Goal: Task Accomplishment & Management: Complete application form

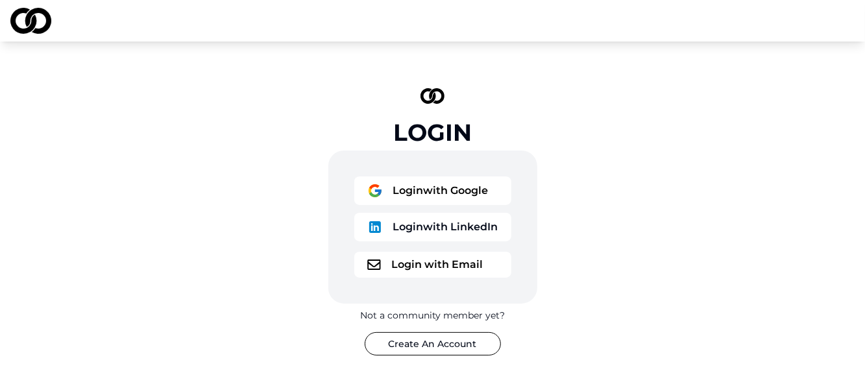
click at [410, 197] on button "Login with Google" at bounding box center [432, 191] width 157 height 29
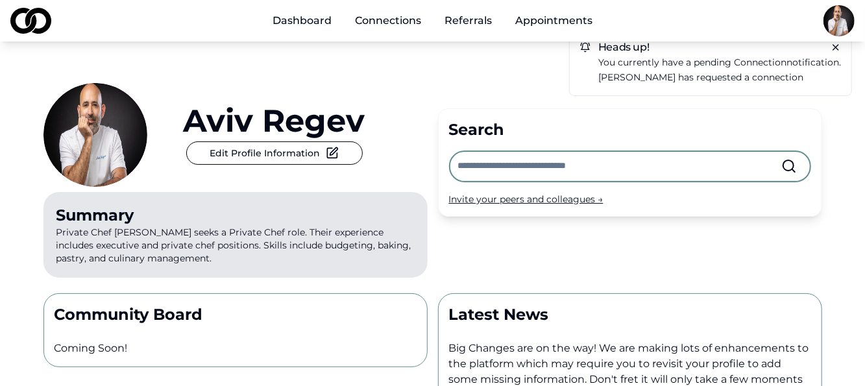
click at [321, 23] on link "Dashboard" at bounding box center [302, 21] width 80 height 26
click at [377, 8] on link "Connections" at bounding box center [388, 21] width 87 height 26
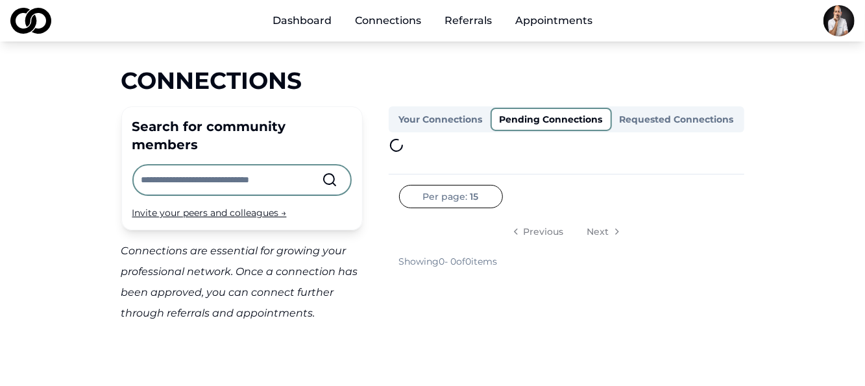
click at [545, 117] on button "Pending Connections" at bounding box center [551, 119] width 121 height 23
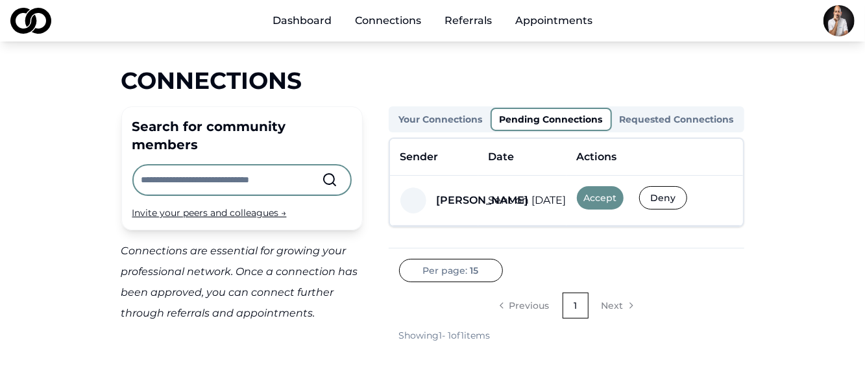
click at [619, 196] on button "Accept" at bounding box center [600, 197] width 47 height 23
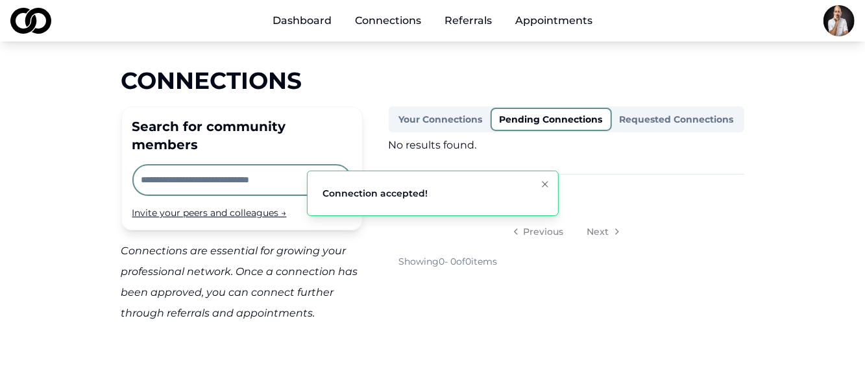
click at [540, 184] on icon "Notifications (F8)" at bounding box center [545, 184] width 10 height 10
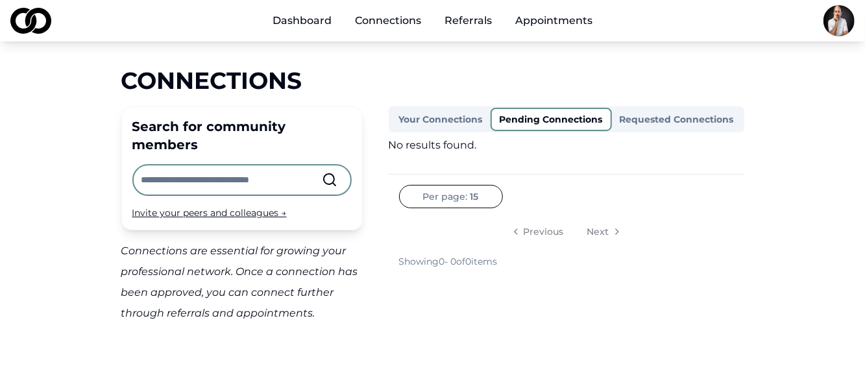
click at [467, 19] on link "Referrals" at bounding box center [468, 21] width 68 height 26
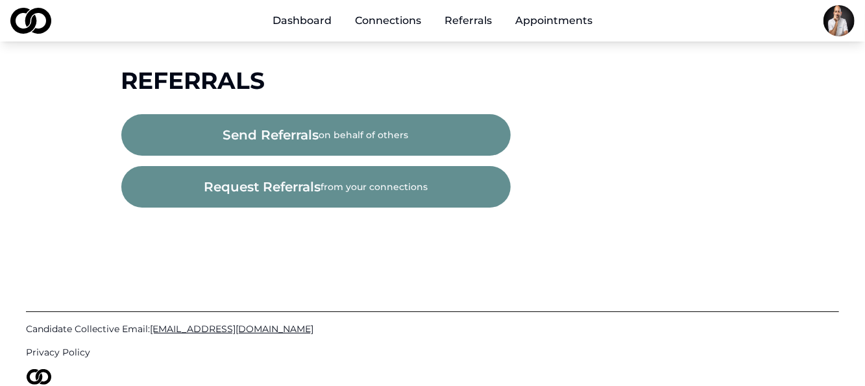
click at [349, 126] on button "send referrals on behalf of others" at bounding box center [316, 135] width 390 height 42
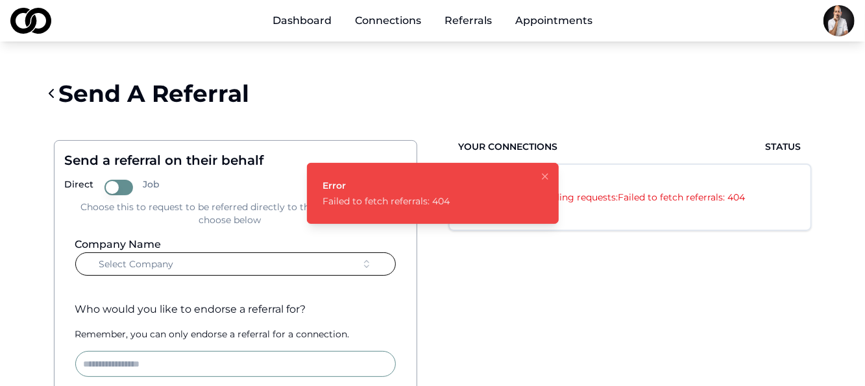
click at [541, 175] on icon "Notifications (F8)" at bounding box center [545, 176] width 10 height 10
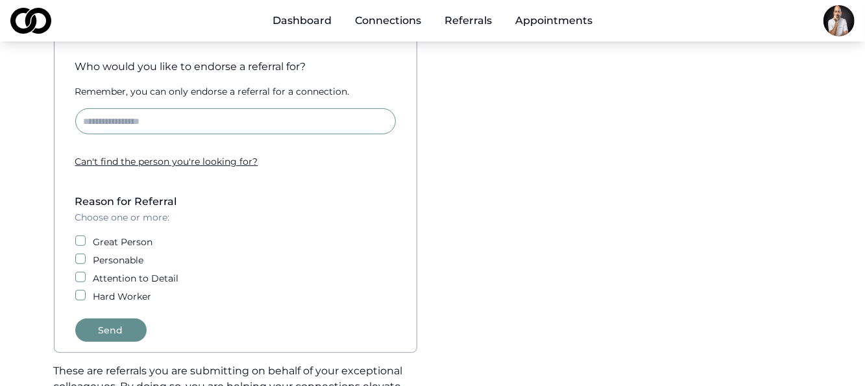
scroll to position [260, 0]
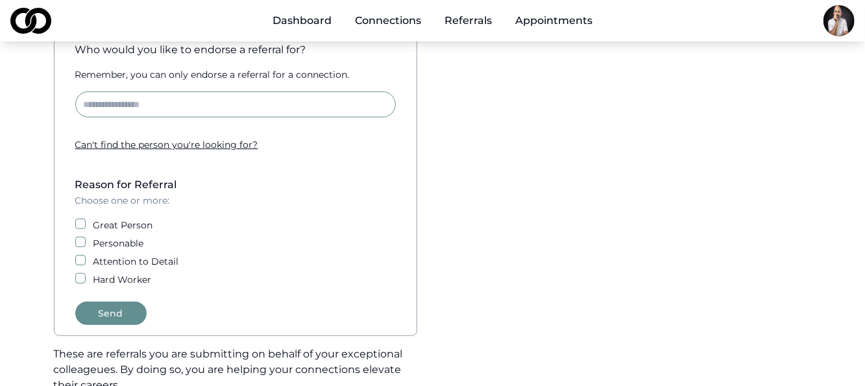
click at [81, 223] on button "Great Person" at bounding box center [80, 224] width 10 height 10
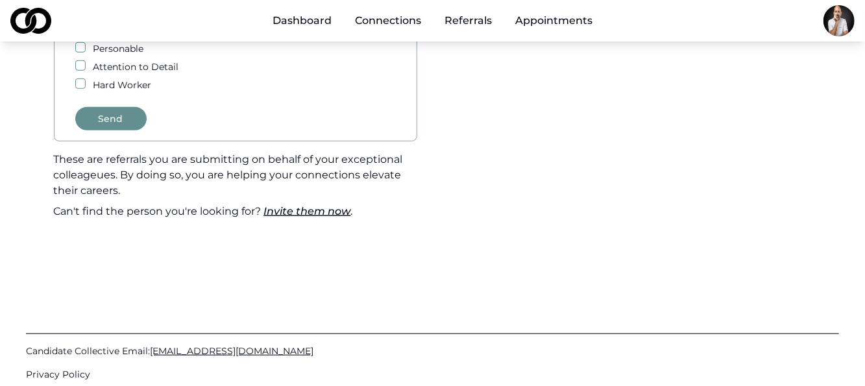
scroll to position [0, 0]
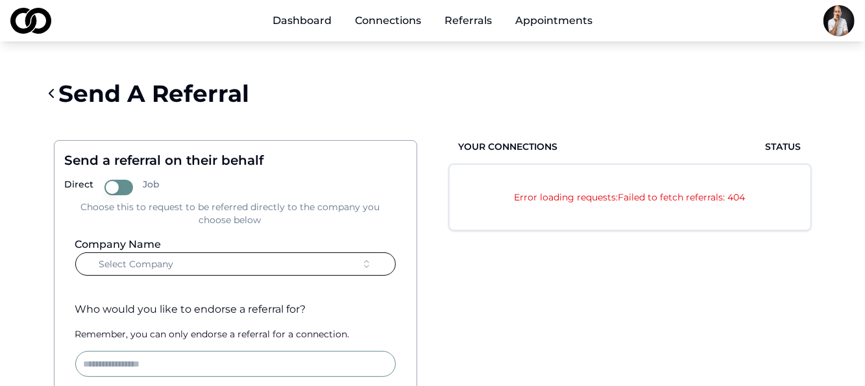
click at [539, 205] on div "Error loading requests: Failed to fetch referrals: 404" at bounding box center [630, 197] width 361 height 65
click at [170, 262] on span "Select Company" at bounding box center [136, 264] width 75 height 13
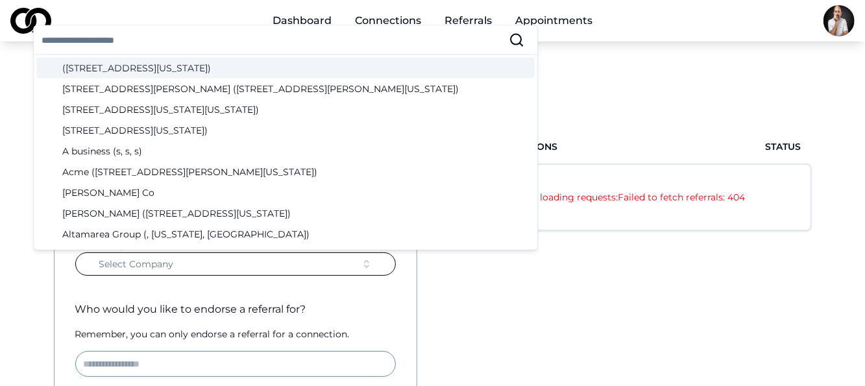
click at [201, 258] on button "Select Company" at bounding box center [235, 264] width 321 height 23
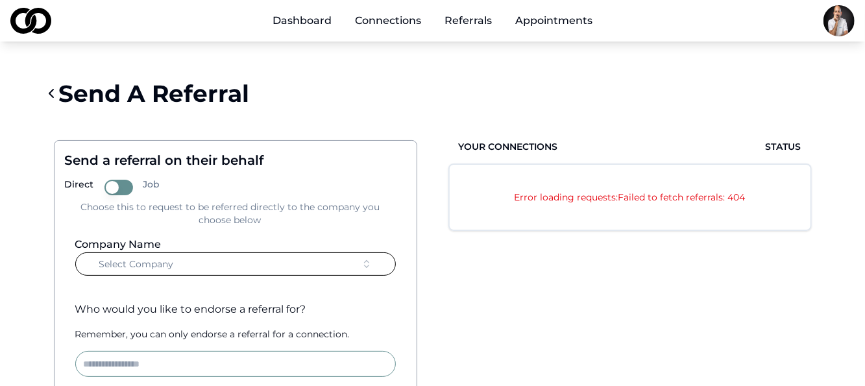
click at [202, 266] on button "Select Company" at bounding box center [235, 264] width 321 height 23
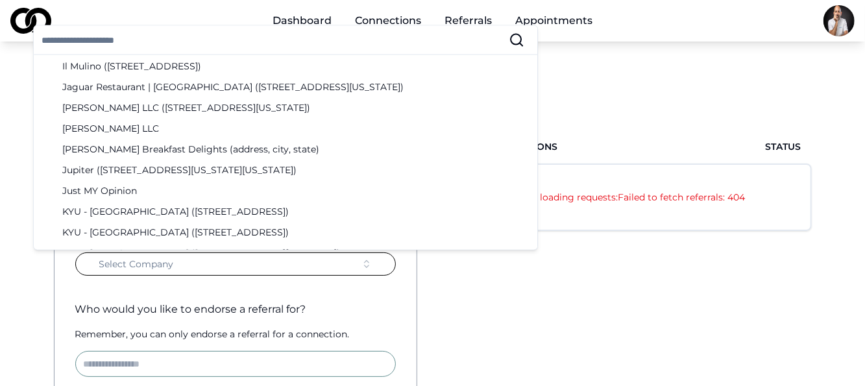
scroll to position [1948, 0]
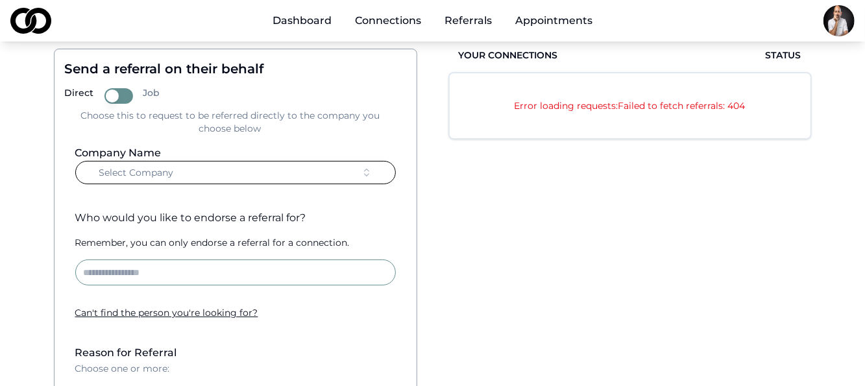
scroll to position [0, 0]
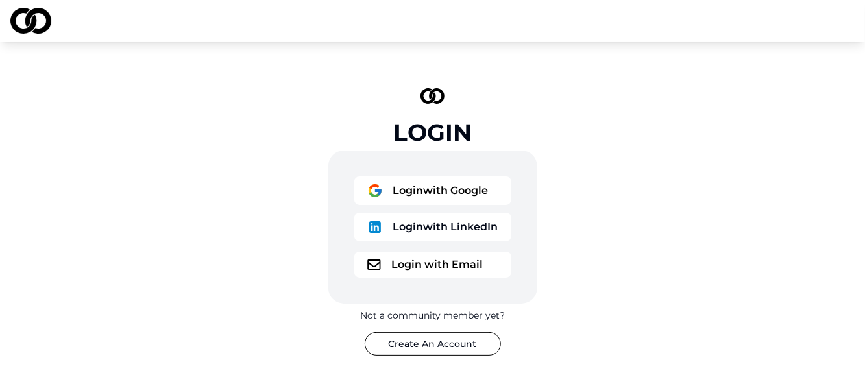
click at [439, 190] on button "Login with Google" at bounding box center [432, 191] width 157 height 29
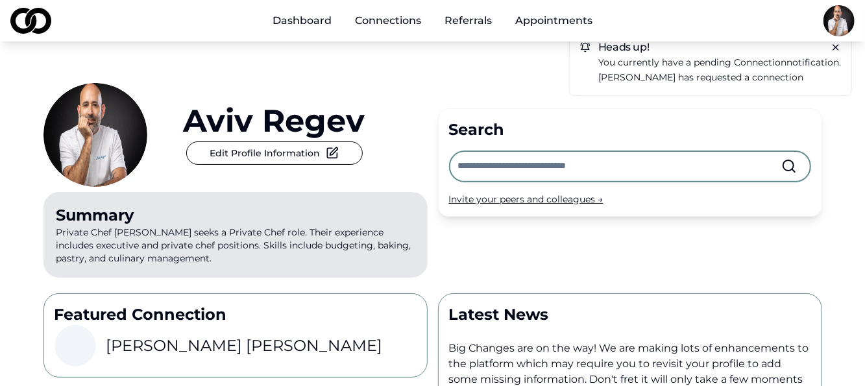
click at [460, 19] on link "Referrals" at bounding box center [468, 21] width 68 height 26
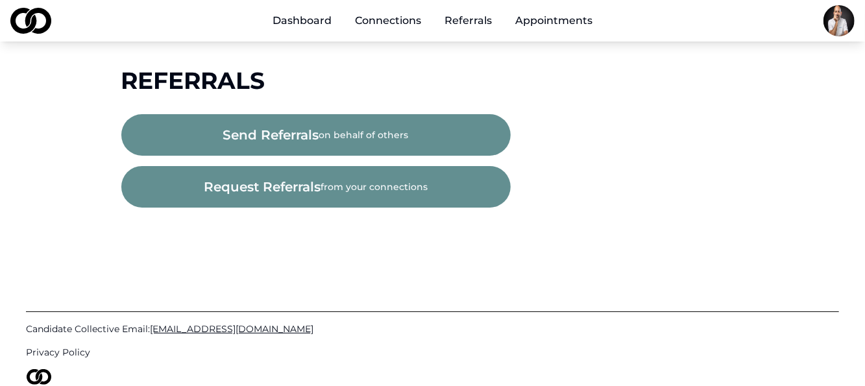
click at [292, 190] on span "request referrals" at bounding box center [262, 187] width 117 height 18
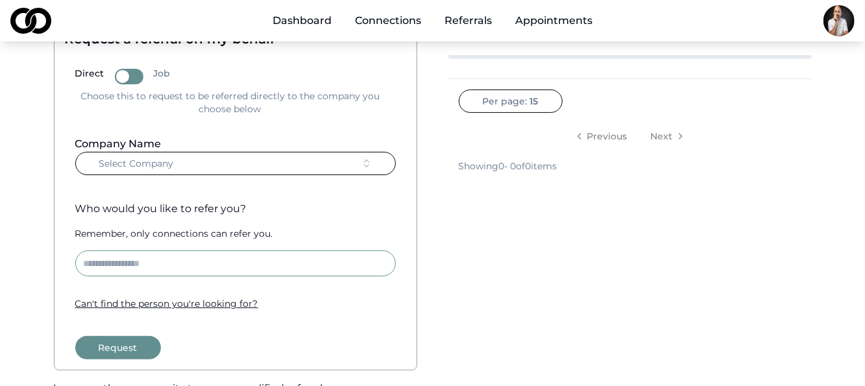
scroll to position [65, 0]
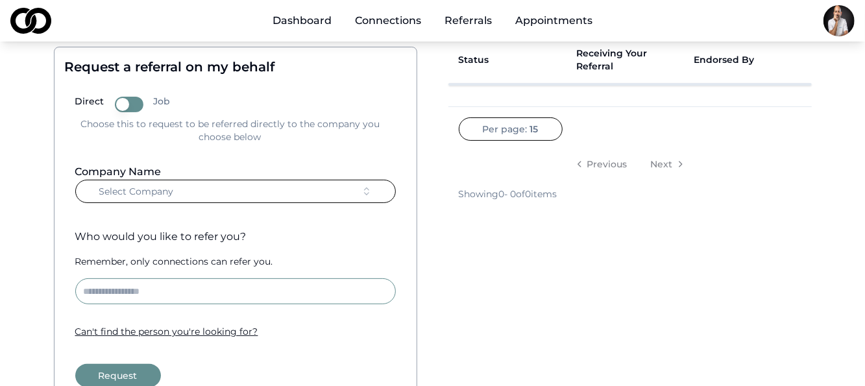
click at [370, 195] on icon "button" at bounding box center [367, 191] width 10 height 10
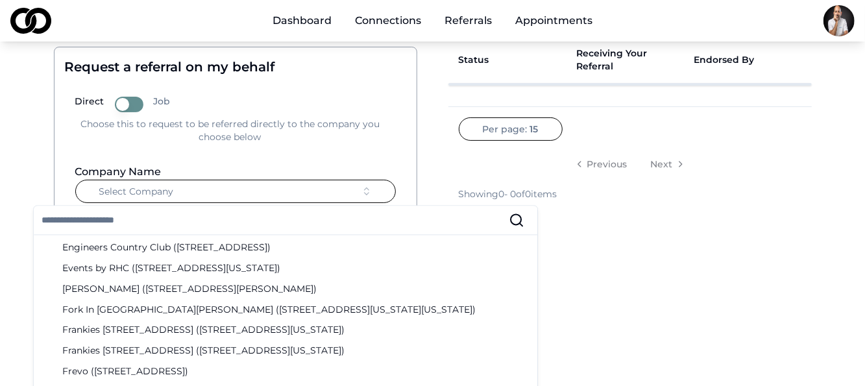
scroll to position [1169, 0]
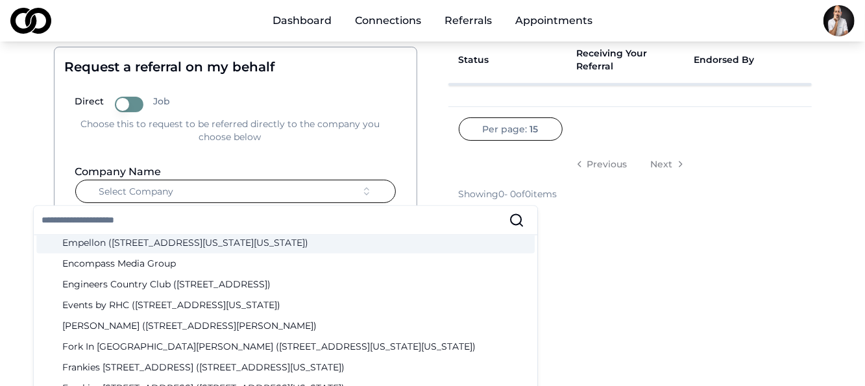
click at [469, 249] on div "Status Receiving Your Referral Endorsed By Per page: 15 Previous Next Showing 0…" at bounding box center [630, 259] width 384 height 466
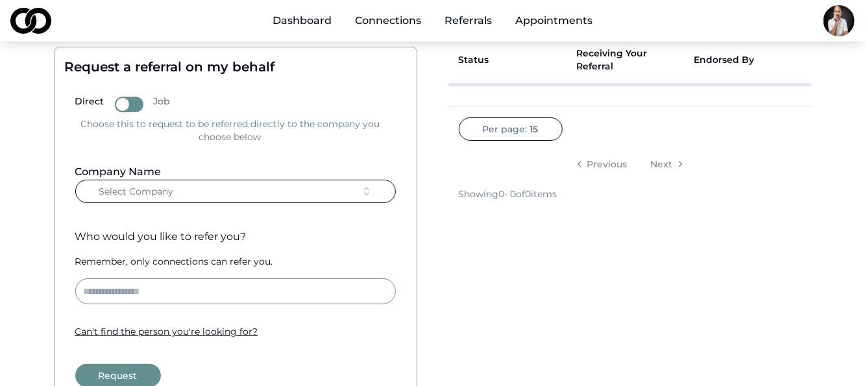
click at [132, 99] on button "Job" at bounding box center [129, 105] width 29 height 16
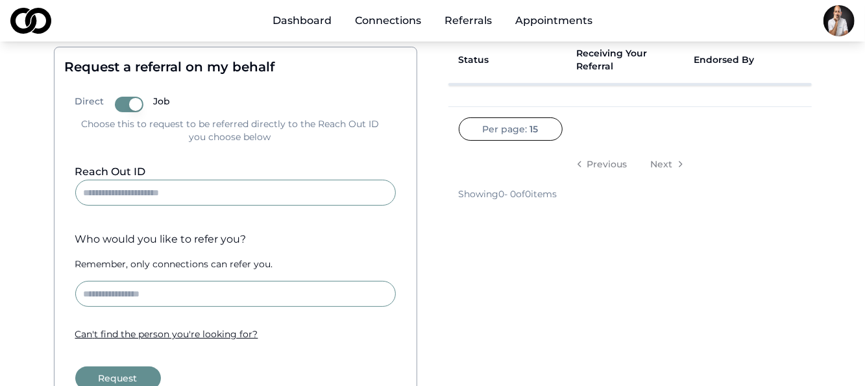
click at [223, 190] on input "Reach Out ID" at bounding box center [235, 193] width 321 height 26
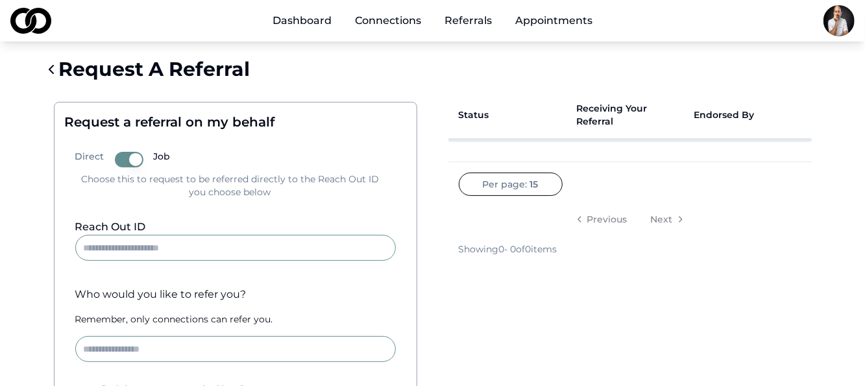
scroll to position [0, 0]
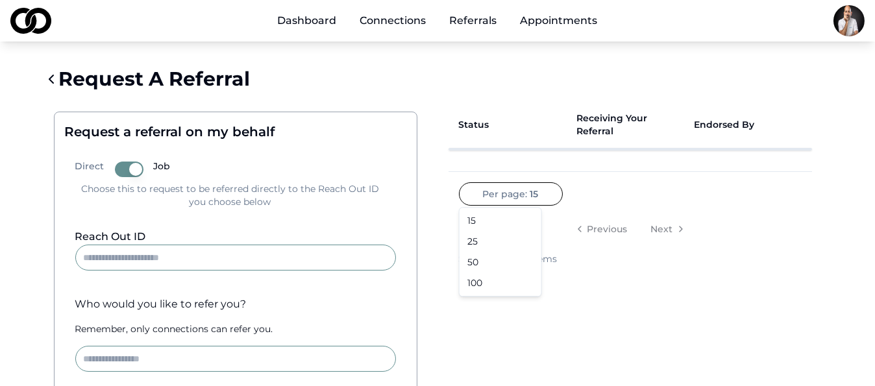
click at [510, 196] on html "Dashboard Connections Referrals Appointments Request A Referral Request a refer…" at bounding box center [437, 193] width 875 height 386
click at [630, 174] on html "Dashboard Connections Referrals Appointments Request A Referral Request a refer…" at bounding box center [437, 193] width 875 height 386
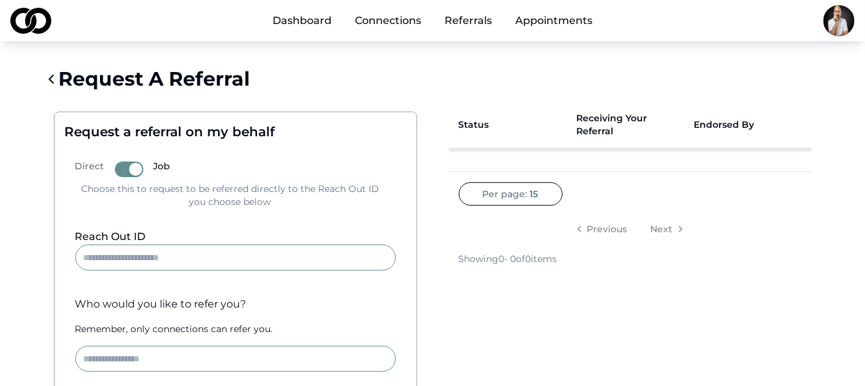
click at [208, 256] on input "Reach Out ID" at bounding box center [235, 258] width 321 height 26
drag, startPoint x: 101, startPoint y: 258, endPoint x: 580, endPoint y: 290, distance: 479.5
click at [580, 290] on div "Status Receiving Your Referral Endorsed By Per page: 15 Previous Next Showing 0…" at bounding box center [630, 325] width 384 height 469
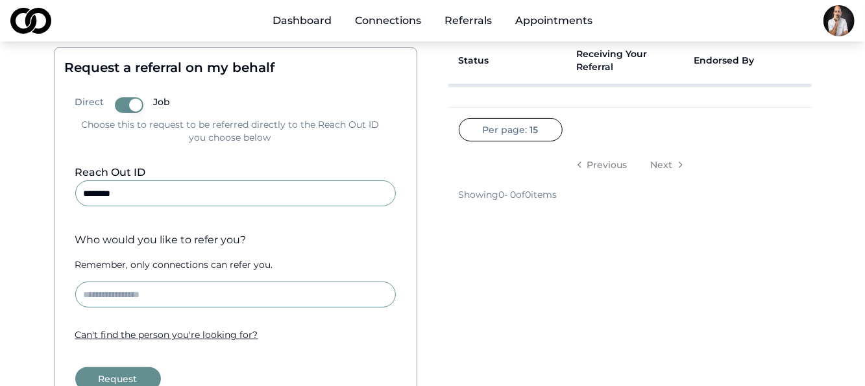
scroll to position [130, 0]
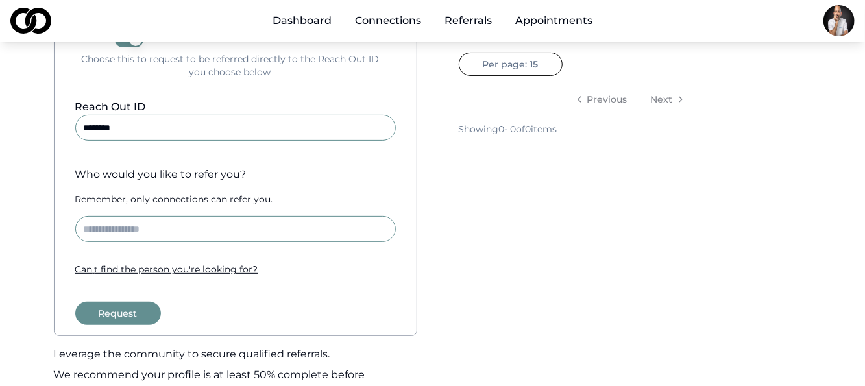
click at [173, 228] on input at bounding box center [235, 229] width 321 height 26
click at [178, 129] on input "*******" at bounding box center [235, 128] width 321 height 26
type input "**********"
click at [146, 225] on input at bounding box center [235, 229] width 321 height 26
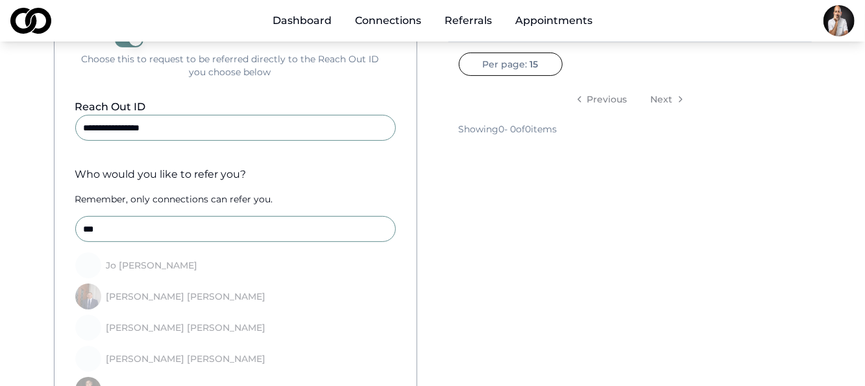
type input "**"
drag, startPoint x: 173, startPoint y: 132, endPoint x: 0, endPoint y: 69, distance: 184.4
click at [0, 69] on main "**********" at bounding box center [432, 308] width 865 height 741
type input "*********"
click at [145, 225] on input "**" at bounding box center [235, 229] width 321 height 26
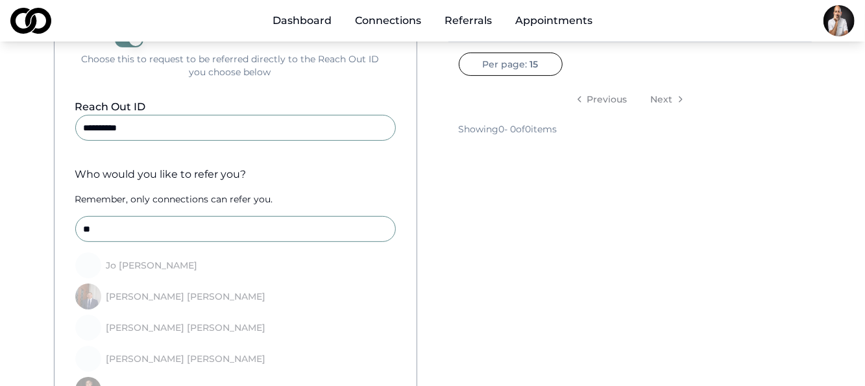
type input "*"
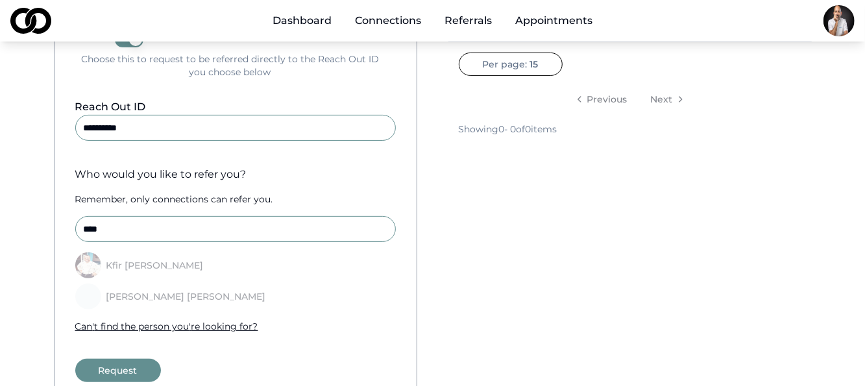
type input "****"
click at [141, 262] on div "Kfir Ben-Ari" at bounding box center [155, 265] width 108 height 9
click at [188, 327] on div "Can ' t find the person you ' re looking for?" at bounding box center [235, 326] width 321 height 13
